Goal: Find specific page/section: Find specific page/section

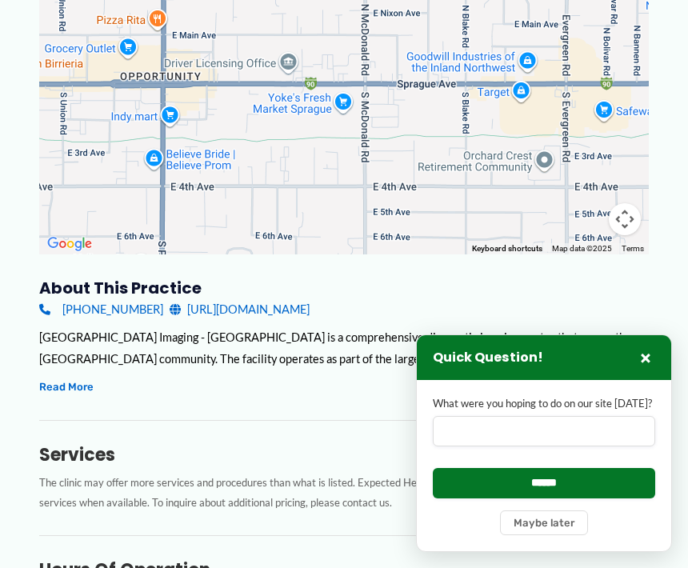
scroll to position [308, 0]
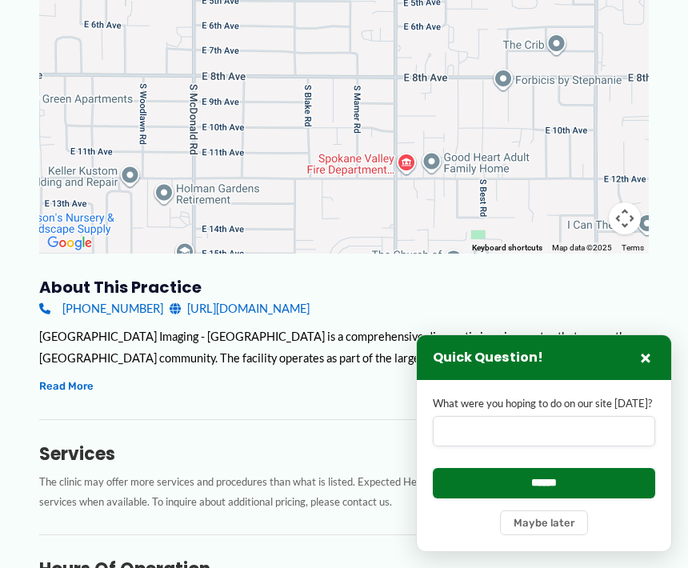
click at [587, 98] on div at bounding box center [344, 94] width 610 height 320
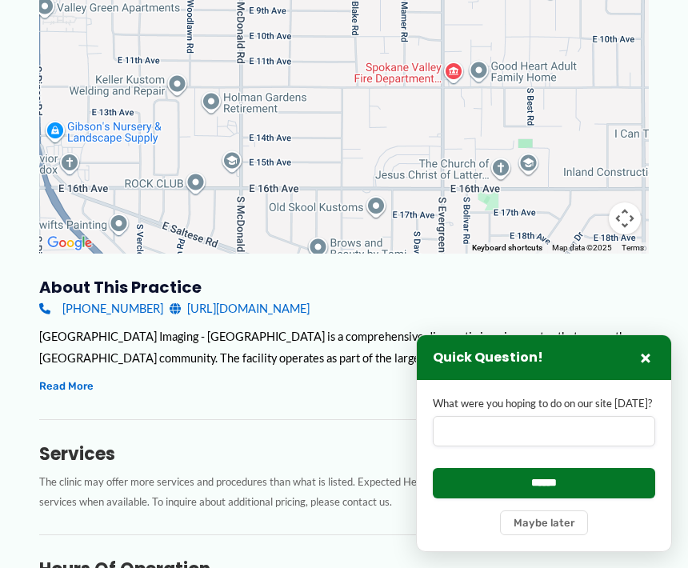
click at [645, 66] on div at bounding box center [344, 94] width 610 height 320
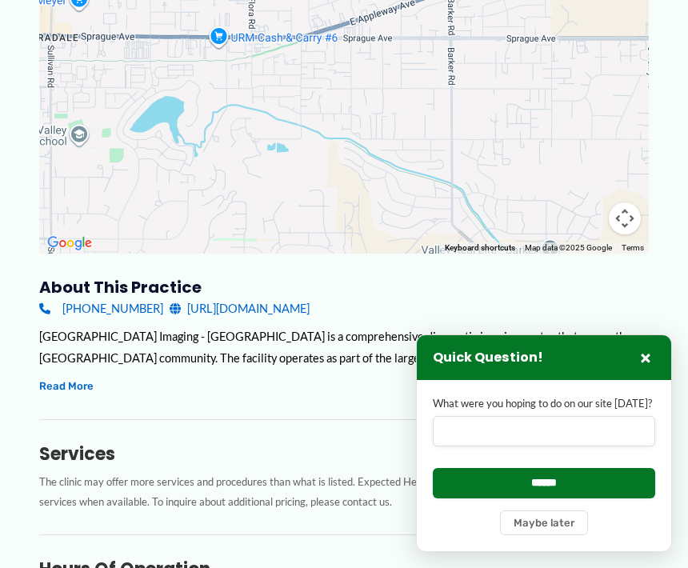
click at [495, 245] on button "Keyboard shortcuts" at bounding box center [480, 248] width 70 height 11
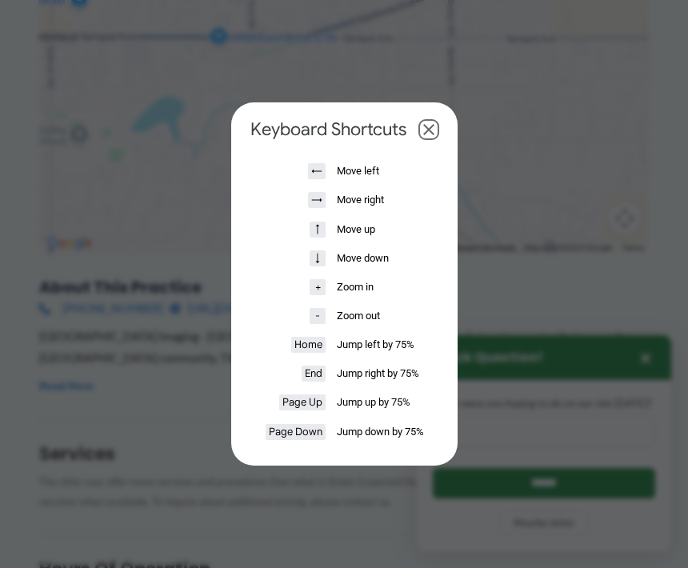
click at [443, 141] on header "Keyboard shortcuts" at bounding box center [345, 129] width 214 height 22
click at [436, 139] on button "Close dialog" at bounding box center [428, 129] width 19 height 19
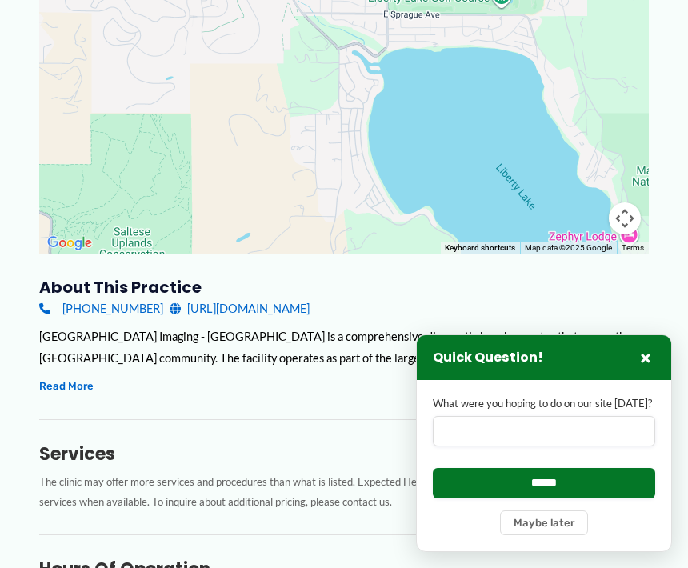
click at [327, 145] on div at bounding box center [344, 94] width 610 height 320
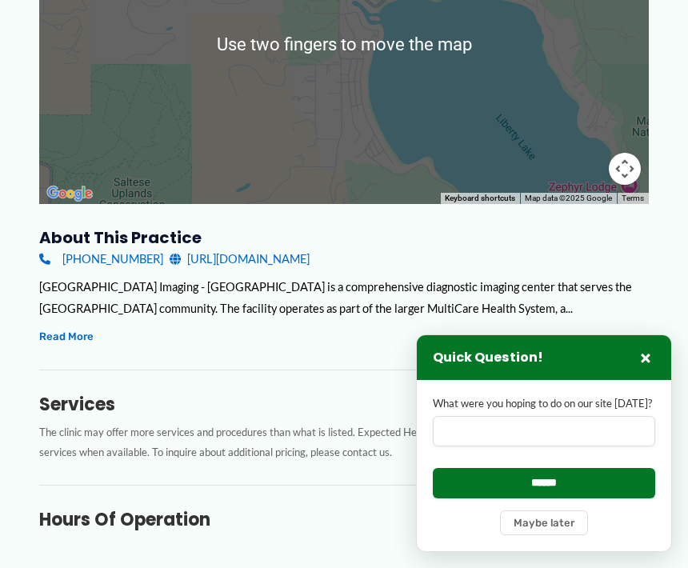
scroll to position [359, 0]
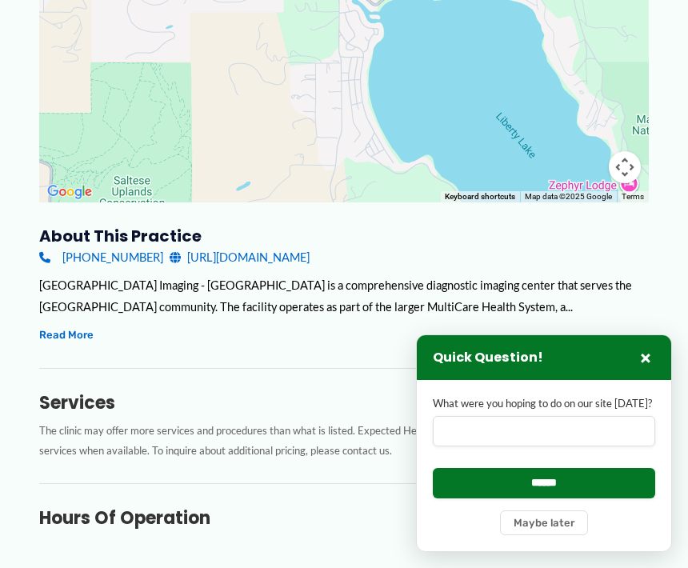
click at [407, 123] on div at bounding box center [344, 42] width 610 height 320
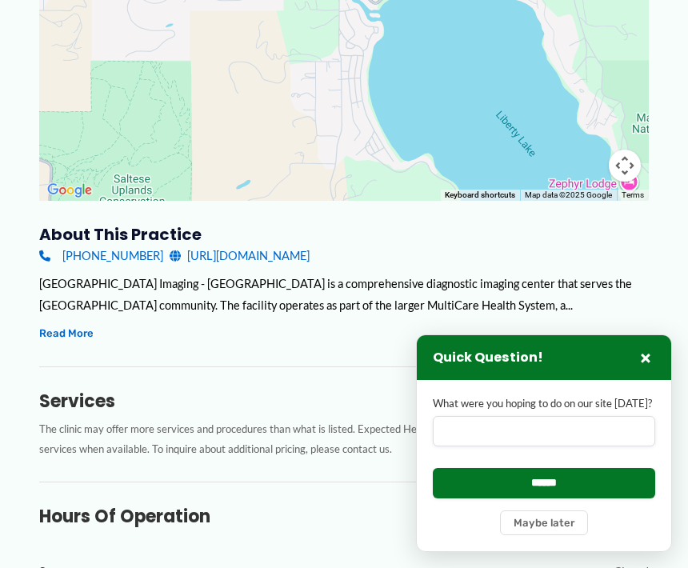
scroll to position [414, 0]
